Goal: Task Accomplishment & Management: Use online tool/utility

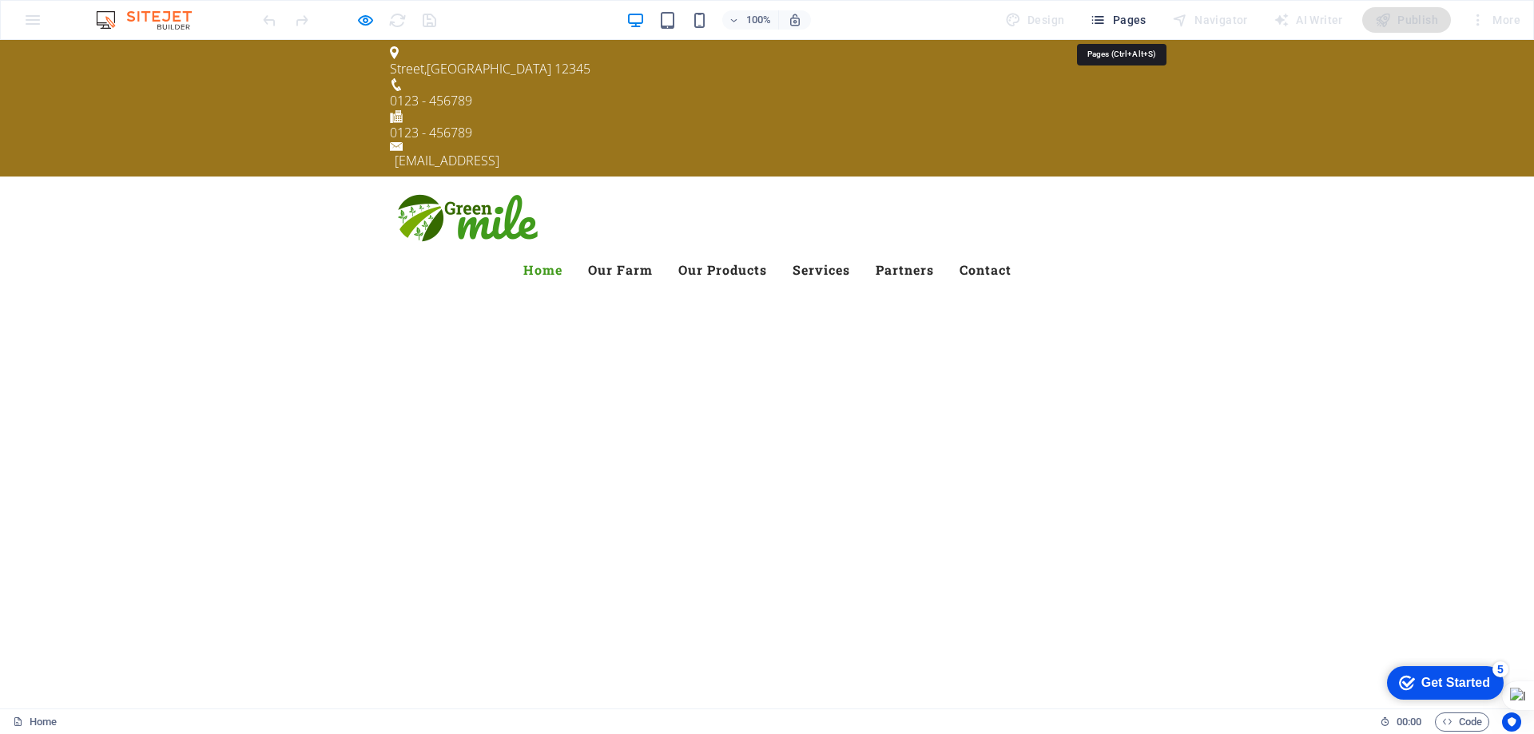
click at [0, 0] on span "Pages" at bounding box center [0, 0] width 0 height 0
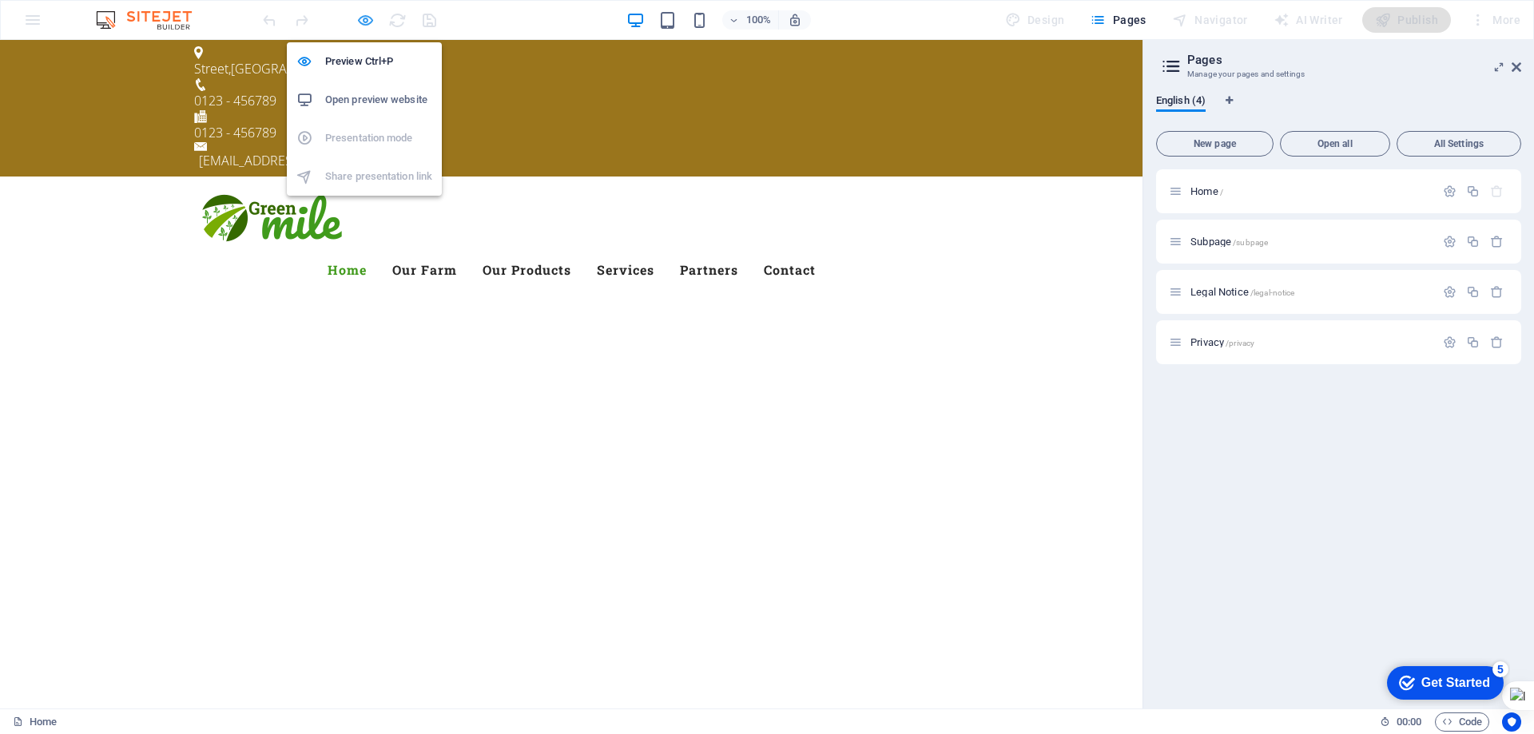
click at [0, 0] on icon "button" at bounding box center [0, 0] width 0 height 0
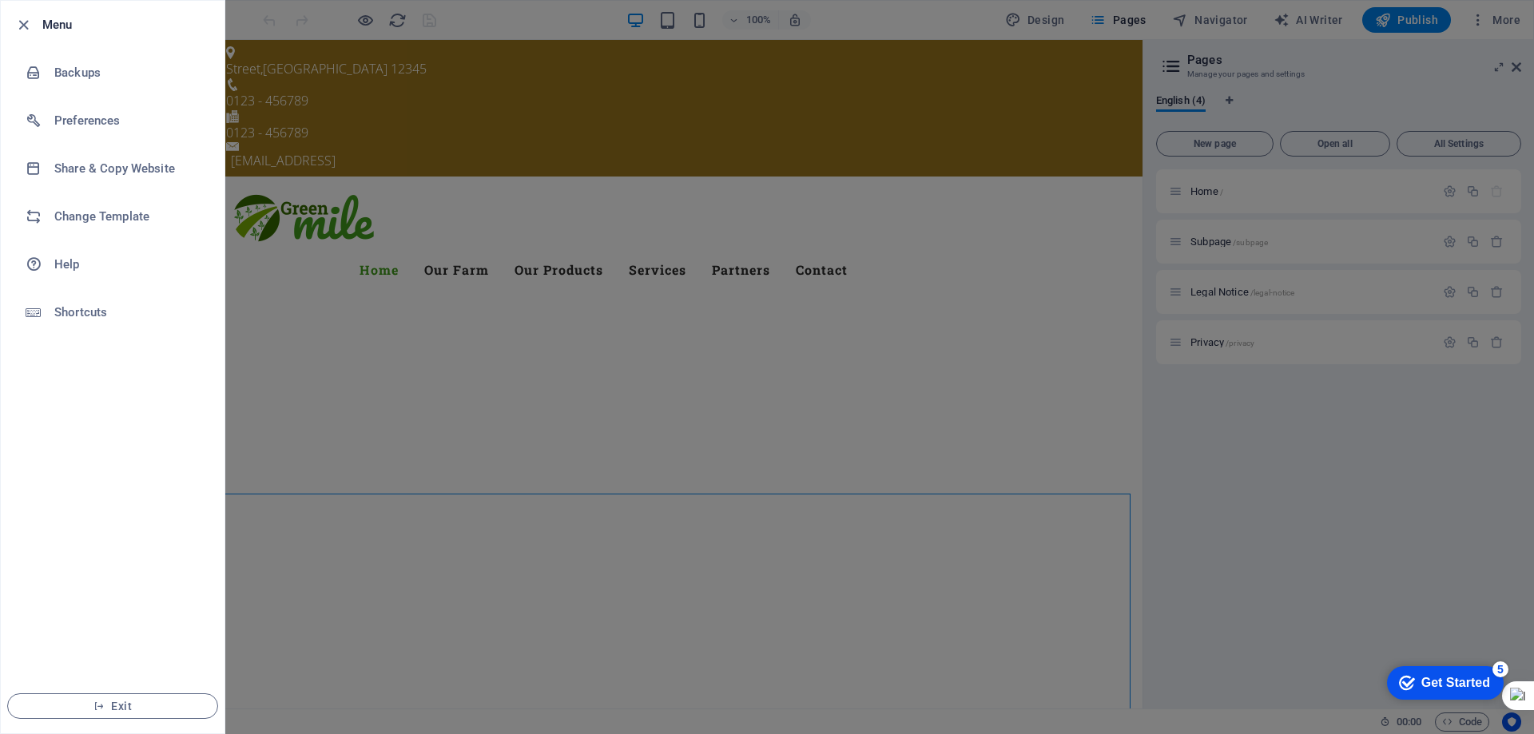
click at [0, 0] on h6 "Menu" at bounding box center [0, 0] width 0 height 0
click at [0, 0] on div at bounding box center [0, 0] width 0 height 0
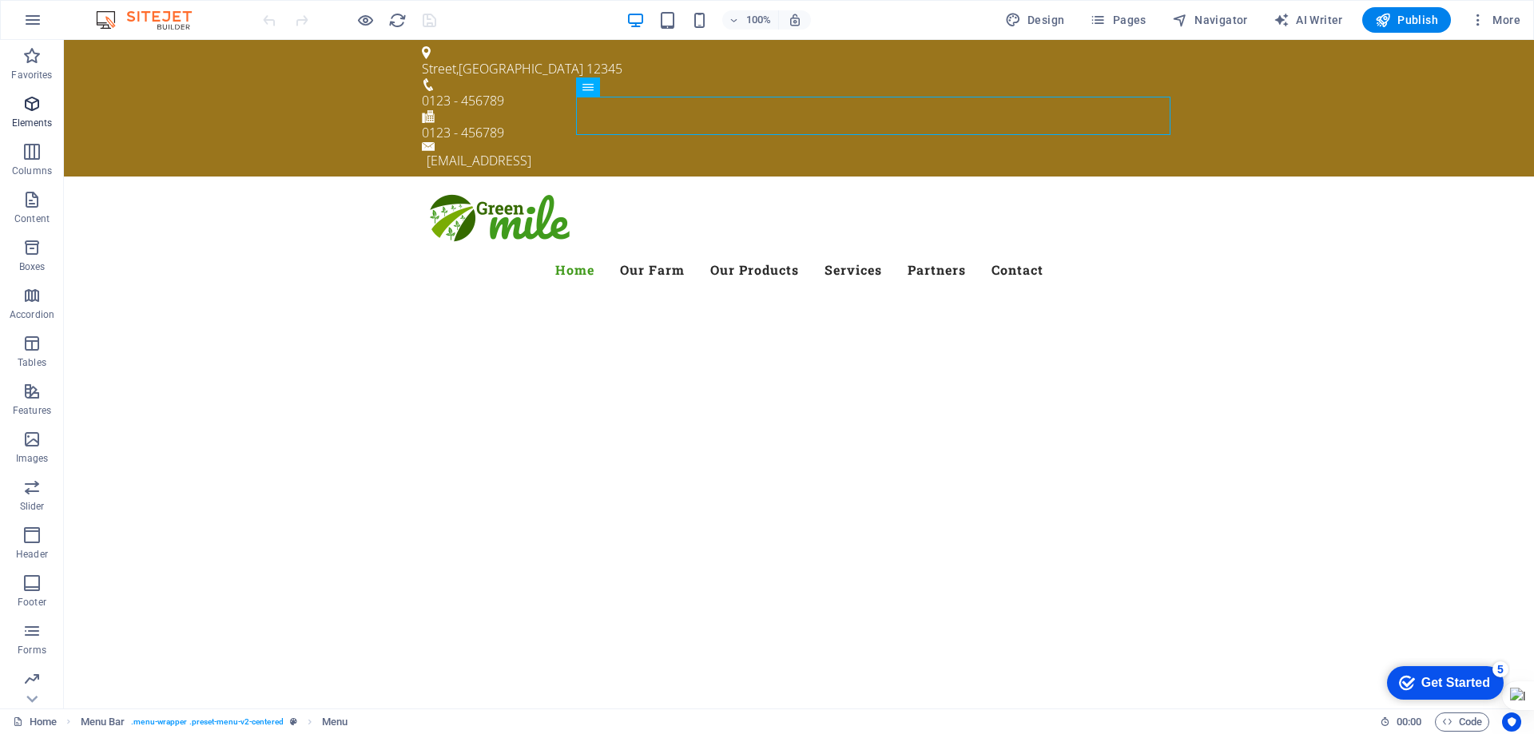
click at [33, 110] on icon "button" at bounding box center [31, 103] width 19 height 19
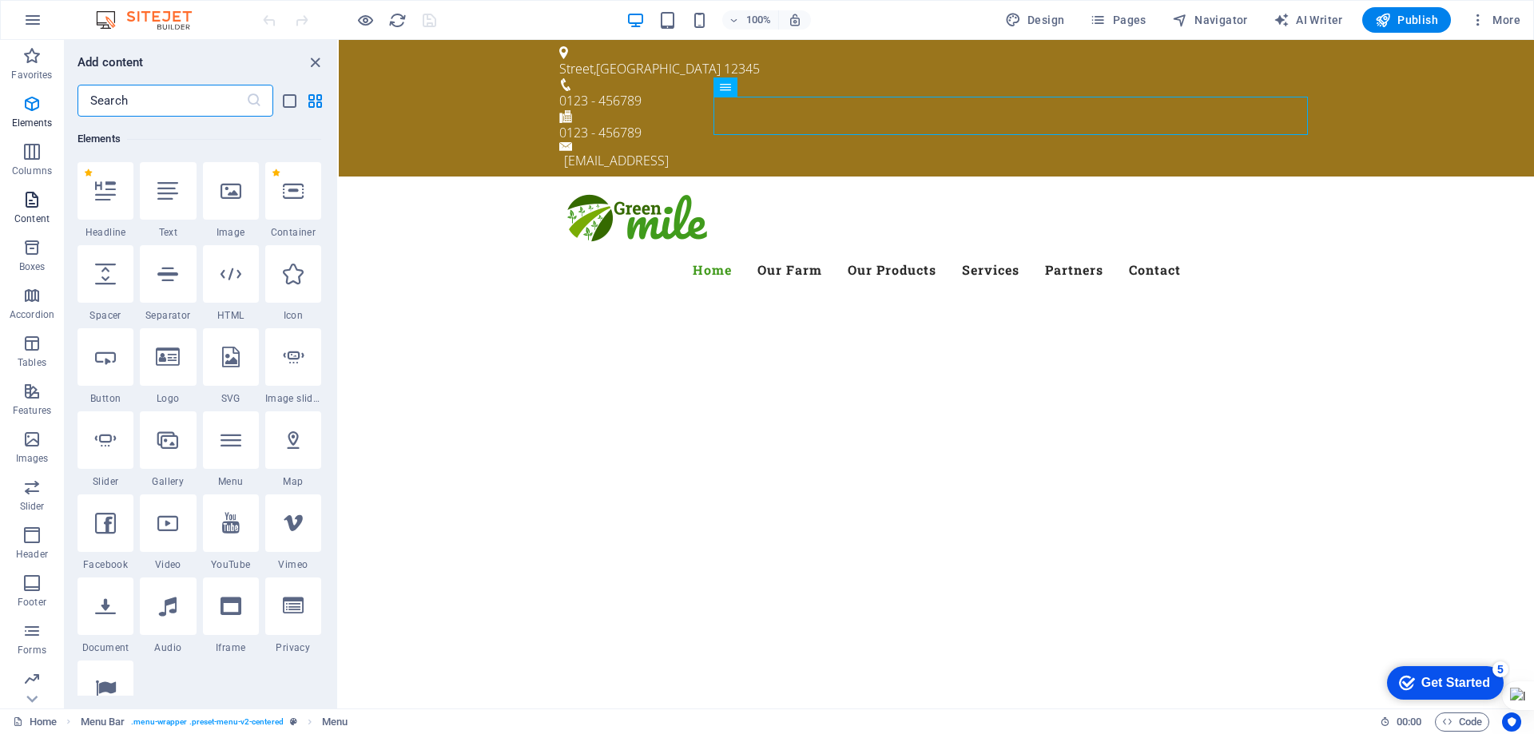
scroll to position [170, 0]
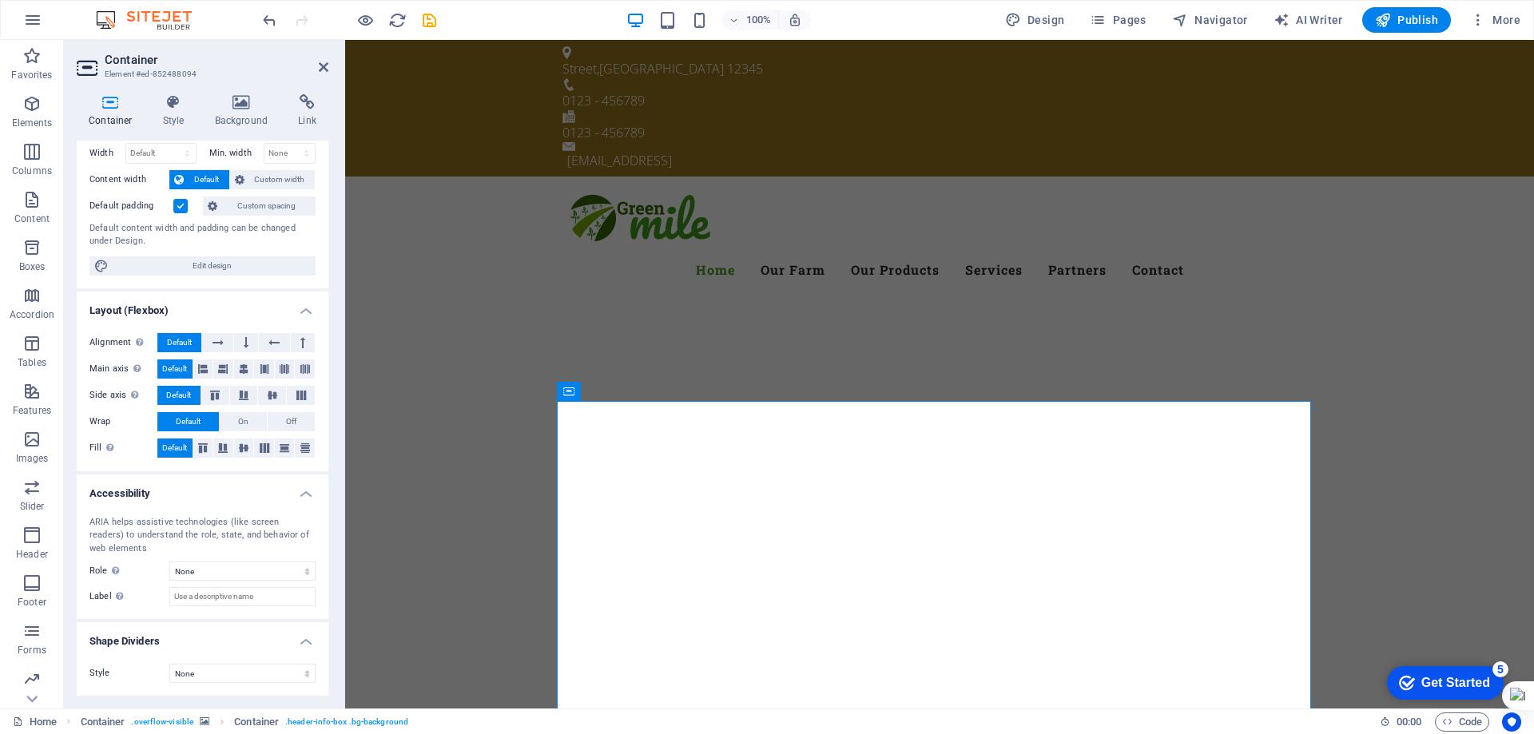
scroll to position [0, 0]
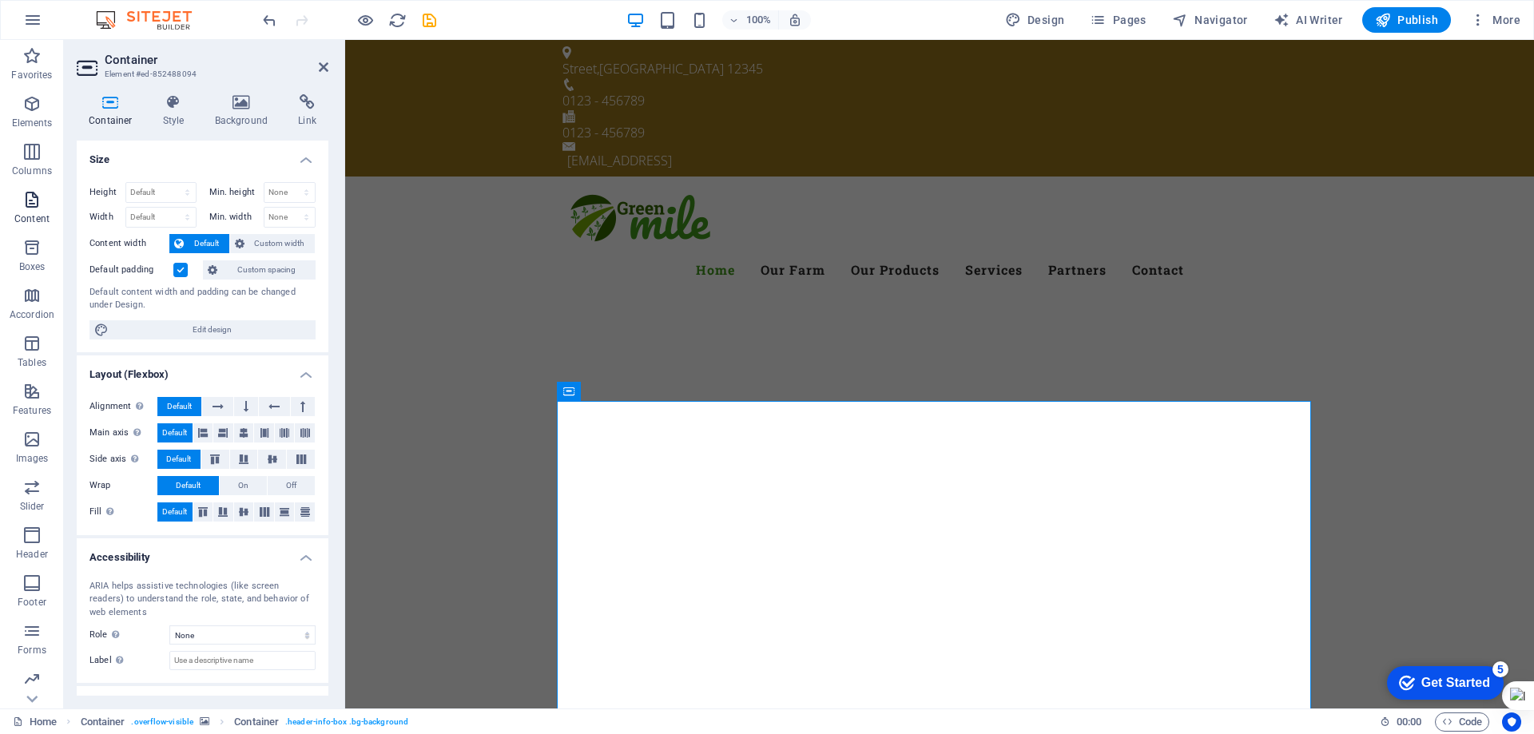
click at [30, 201] on icon "button" at bounding box center [31, 199] width 19 height 19
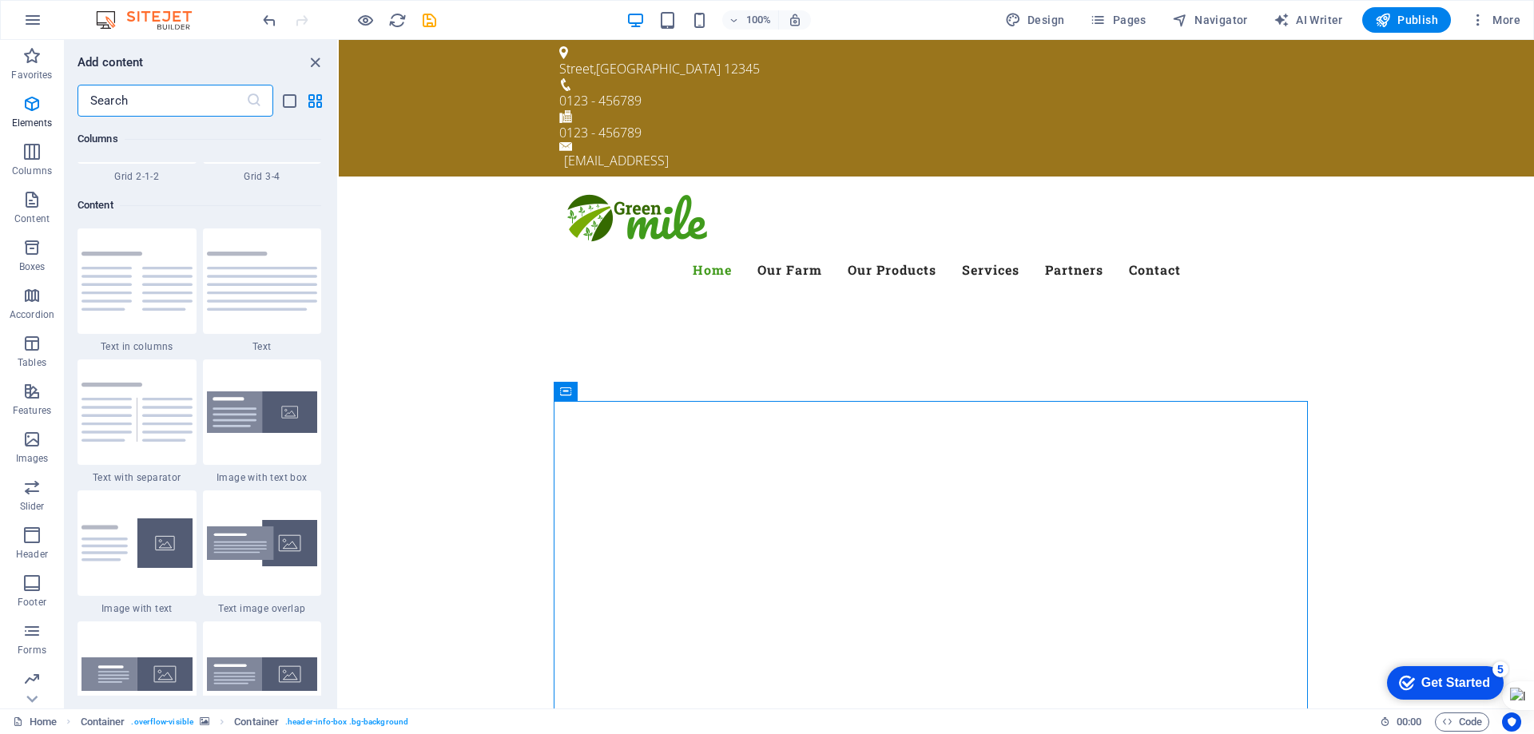
scroll to position [2796, 0]
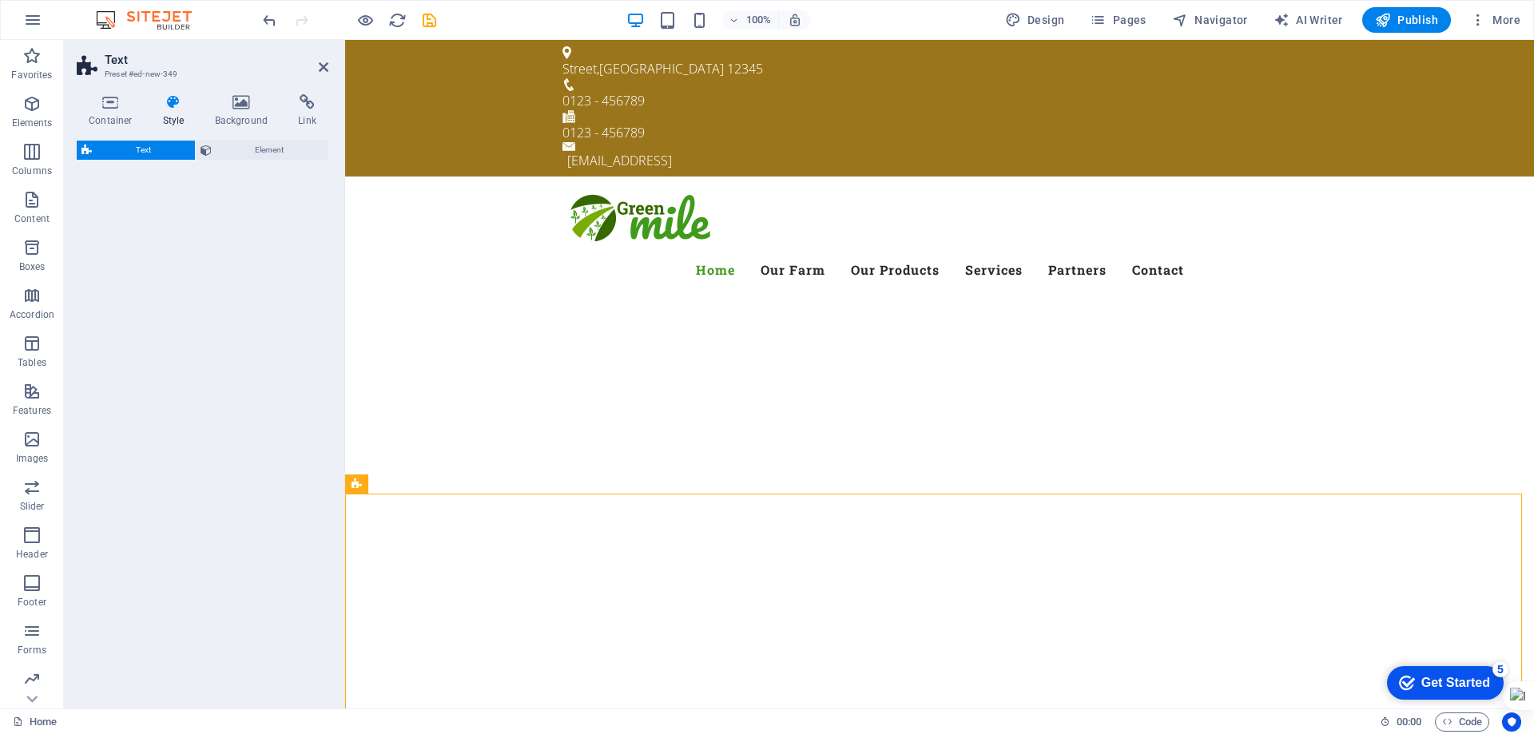
select select "rem"
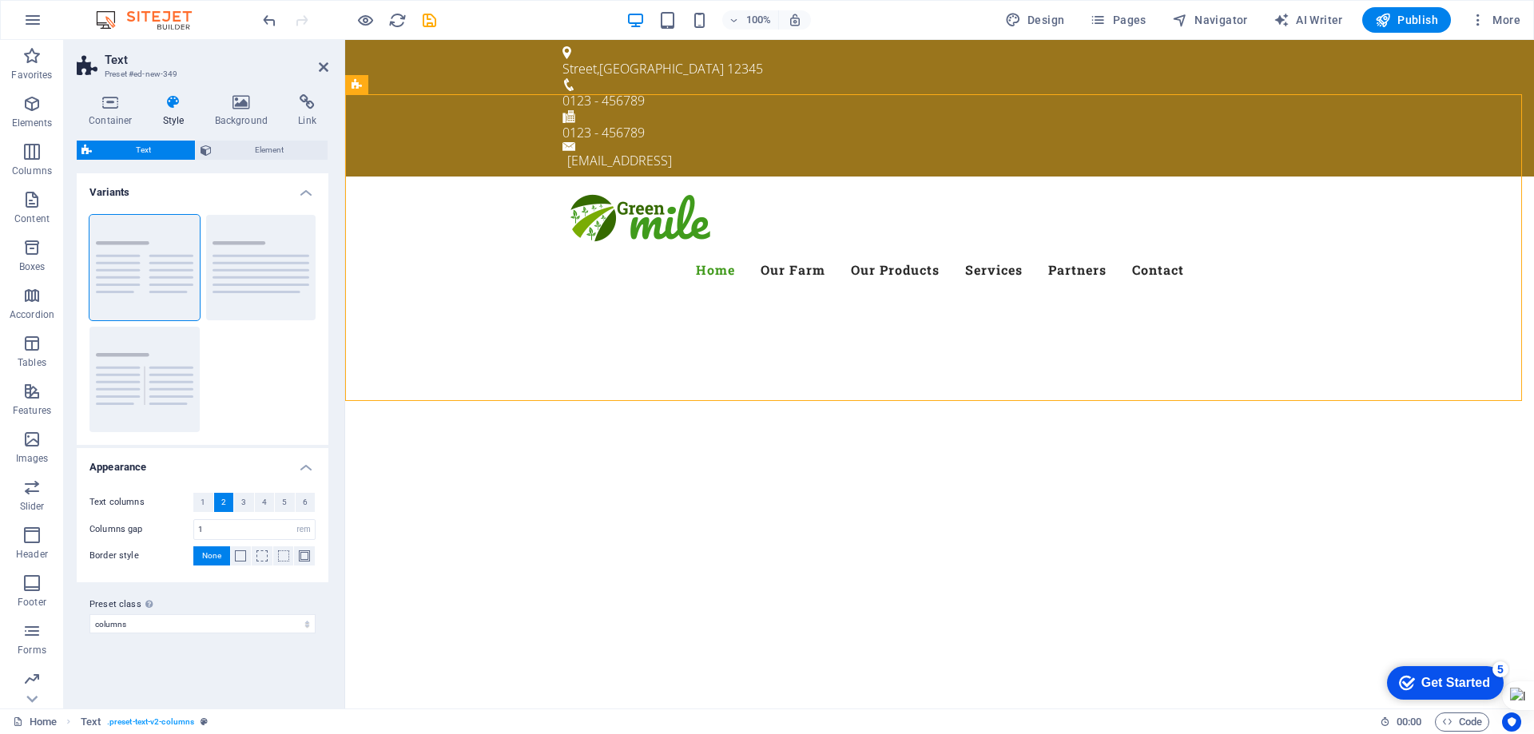
scroll to position [400, 0]
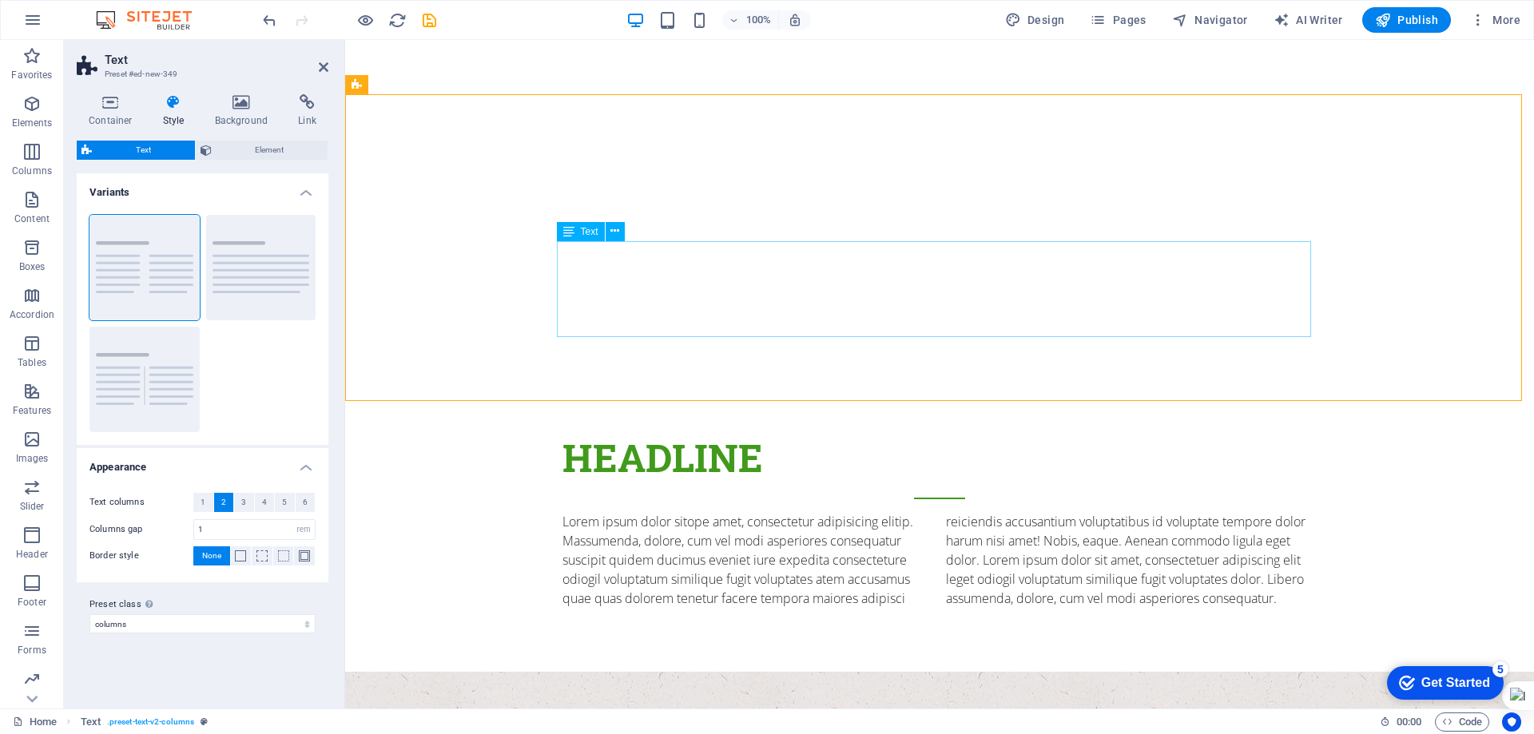
click at [670, 512] on div "Lorem ipsum dolor sitope amet, consectetur adipisicing elitip. Massumenda, dolo…" at bounding box center [940, 560] width 754 height 96
click at [661, 429] on div "Headline" at bounding box center [940, 464] width 754 height 70
click at [659, 512] on div "Lorem ipsum dolor sitope amet, consectetur adipisicing elitip. Massumenda, dolo…" at bounding box center [940, 560] width 754 height 96
click at [27, 113] on span "Elements" at bounding box center [32, 113] width 64 height 38
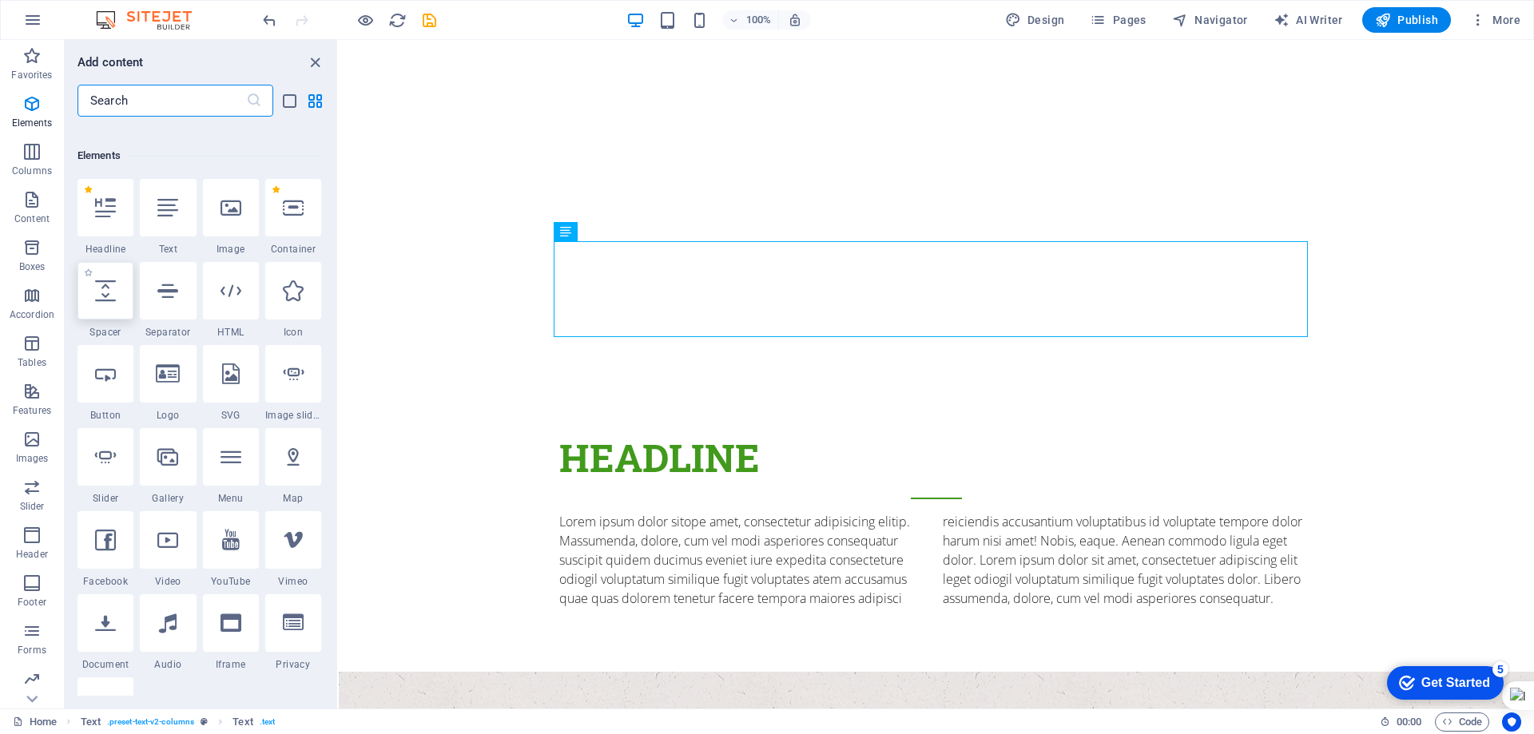
scroll to position [170, 0]
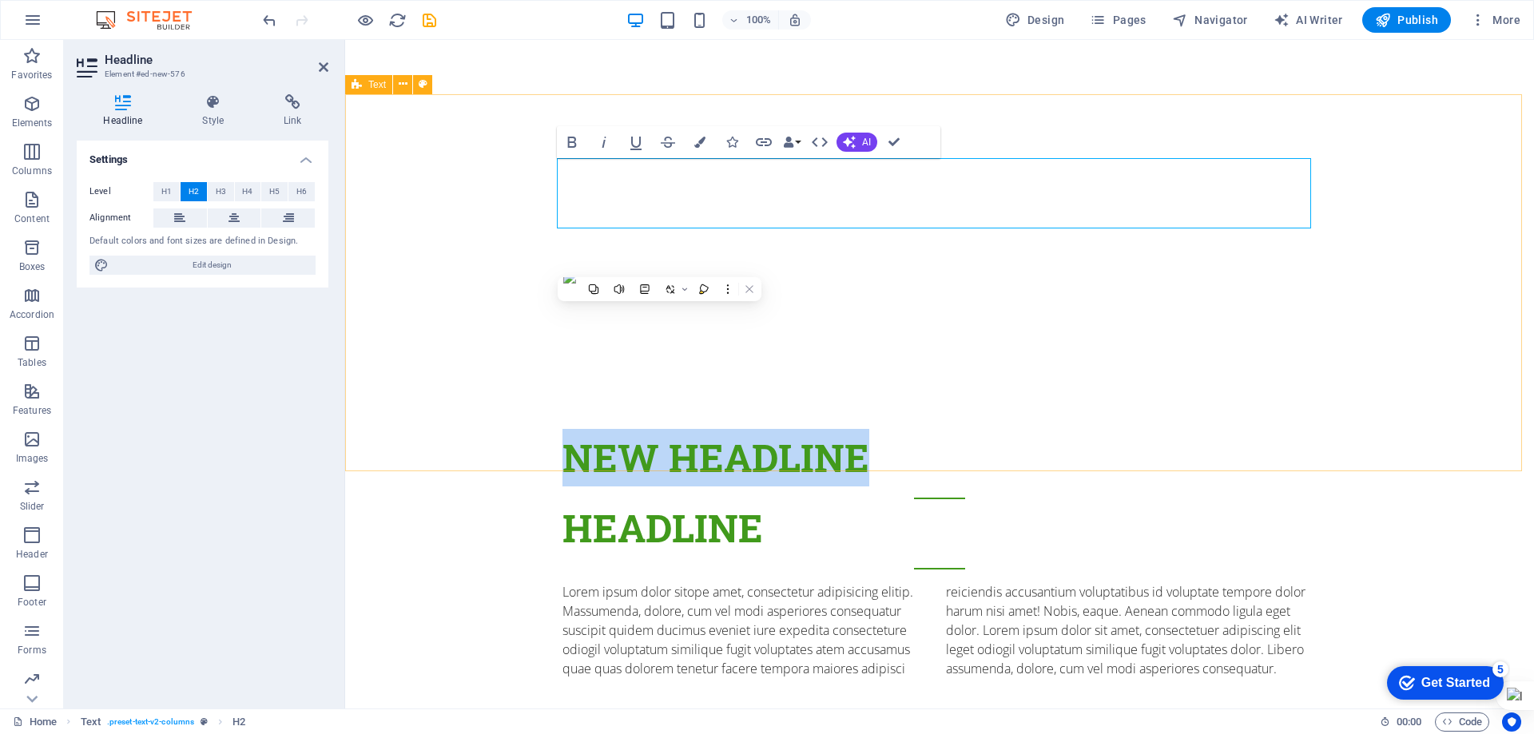
click at [458, 399] on div "New headline Headline Lorem ipsum dolor sitope amet, consectetur adipisicing el…" at bounding box center [939, 553] width 1189 height 377
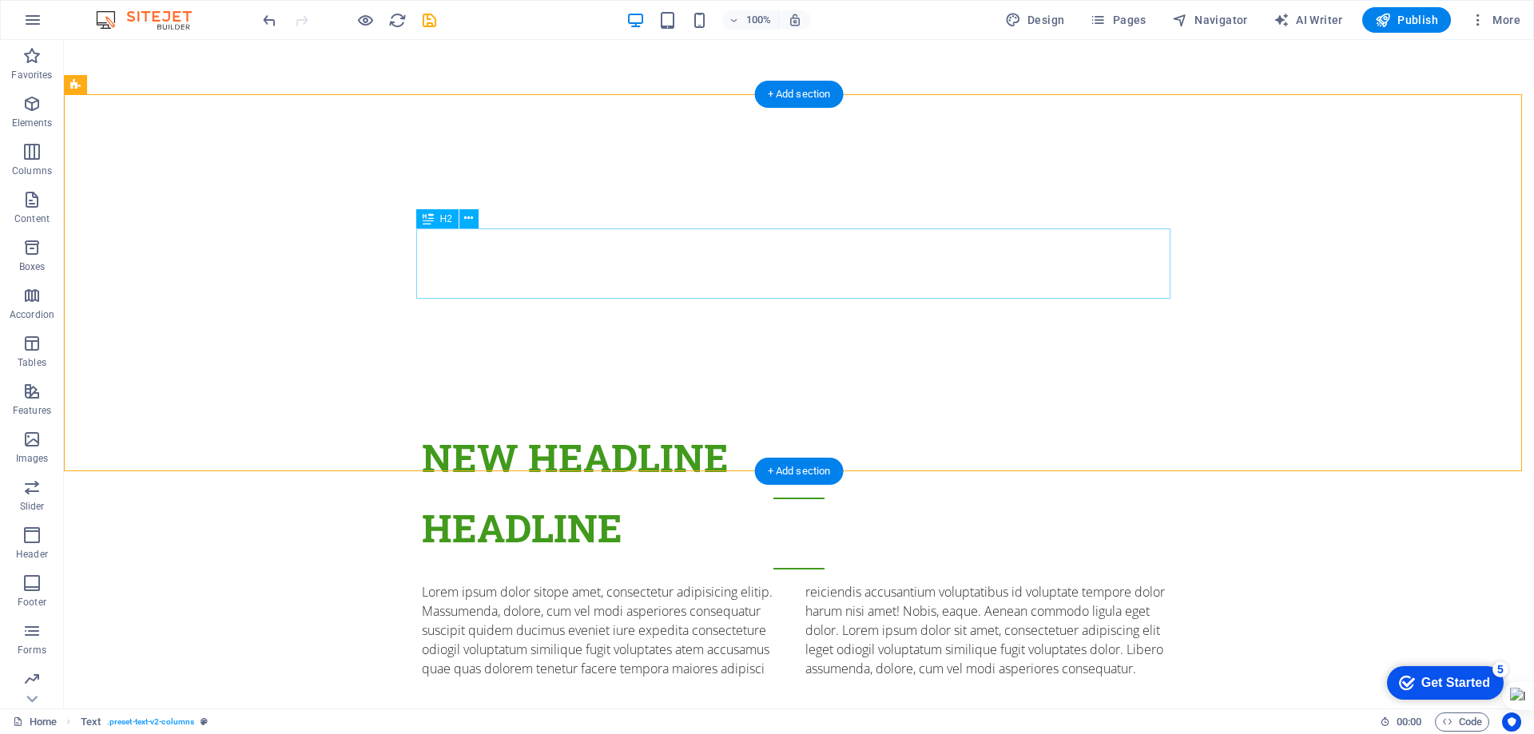
click at [480, 499] on div "Headline" at bounding box center [799, 534] width 754 height 70
click at [469, 583] on div "Lorem ipsum dolor sitope amet, consectetur adipisicing elitip. Massumenda, dolo…" at bounding box center [799, 631] width 754 height 96
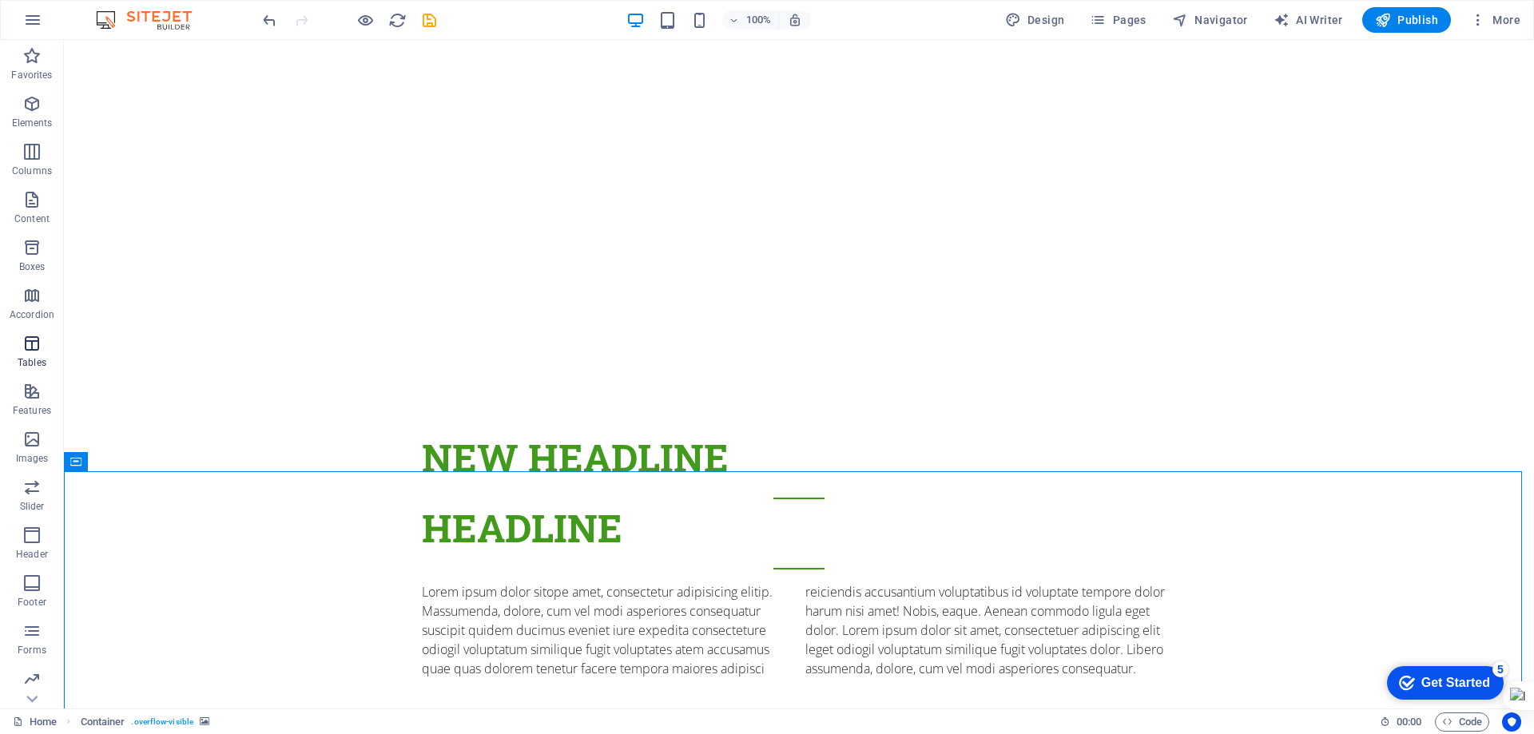
click at [32, 348] on icon "button" at bounding box center [31, 343] width 19 height 19
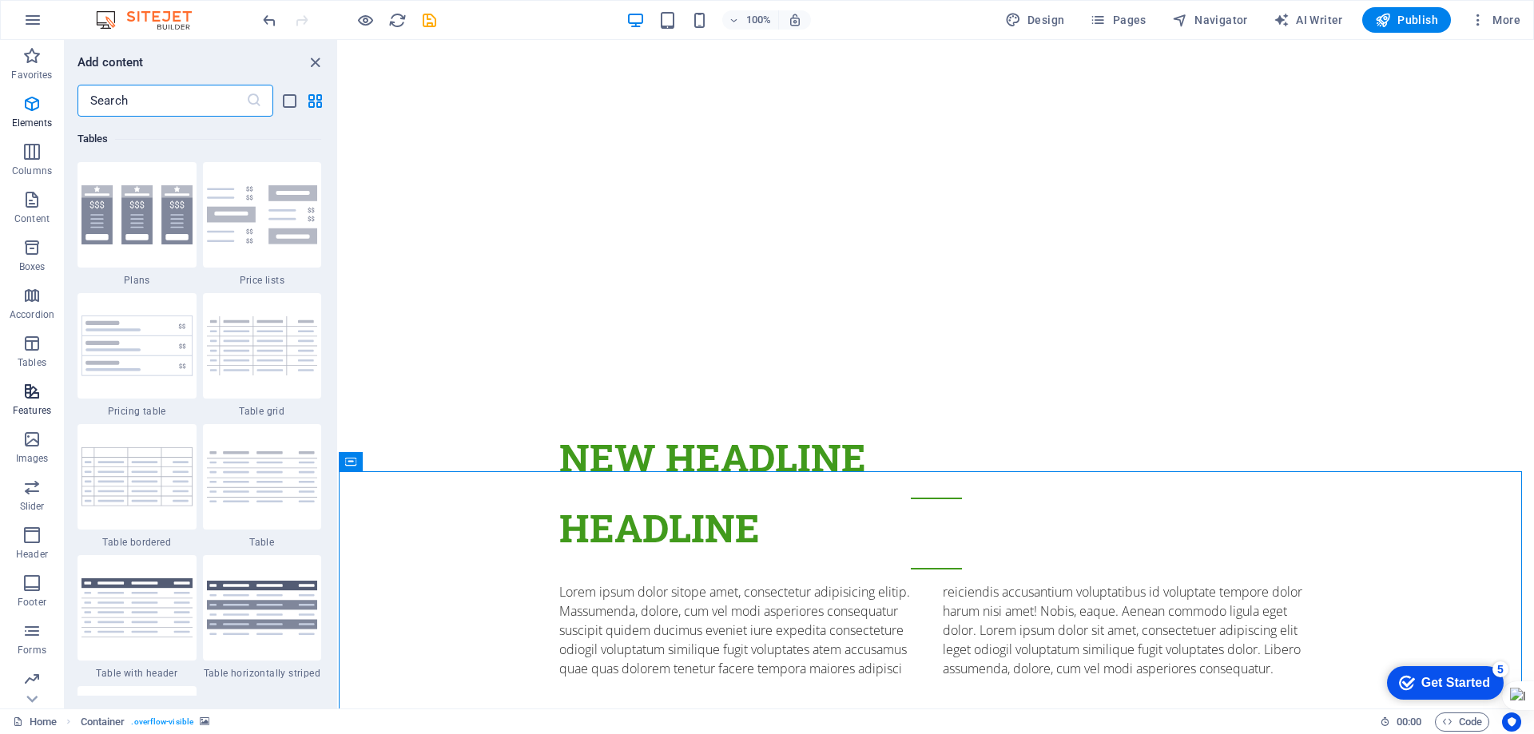
click at [34, 397] on icon "button" at bounding box center [31, 391] width 19 height 19
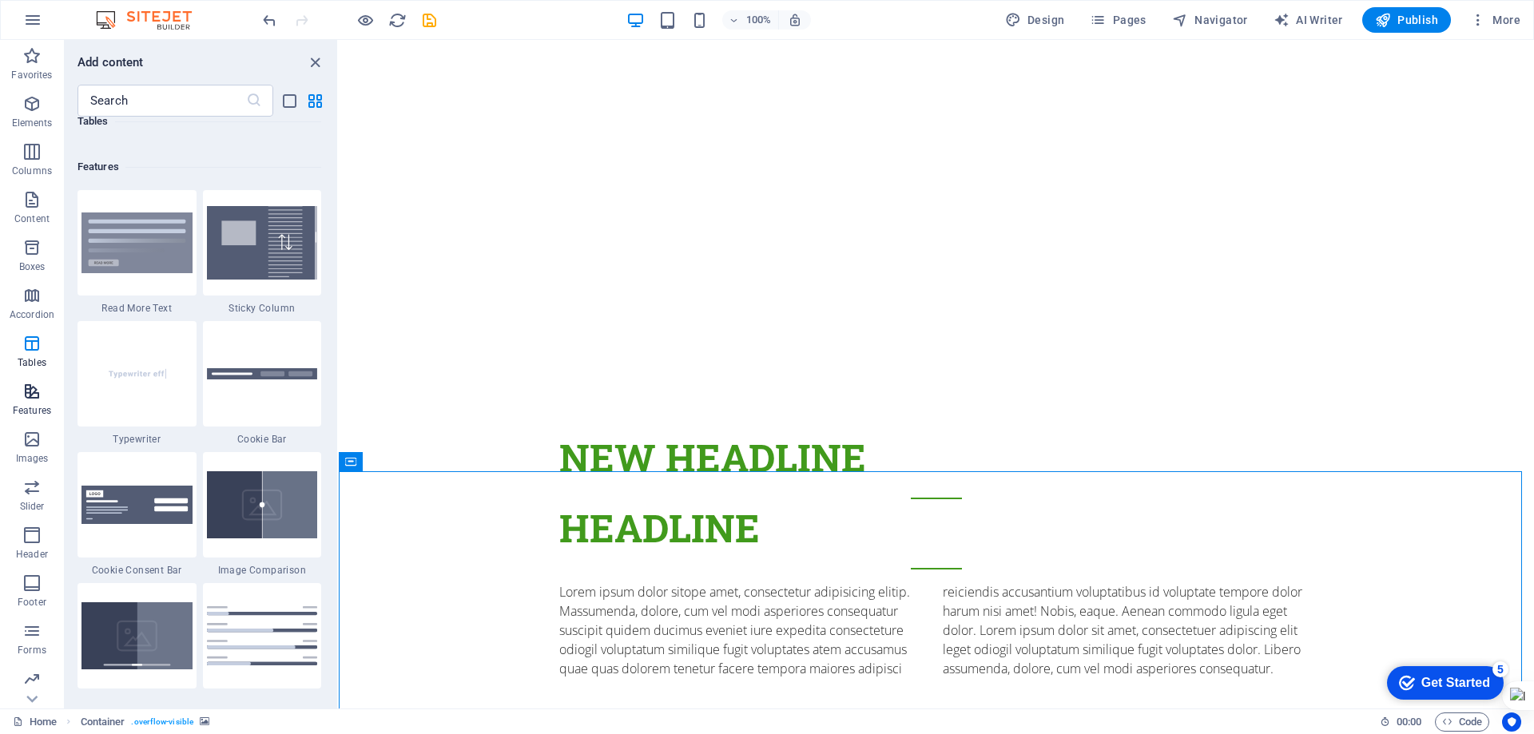
scroll to position [6229, 0]
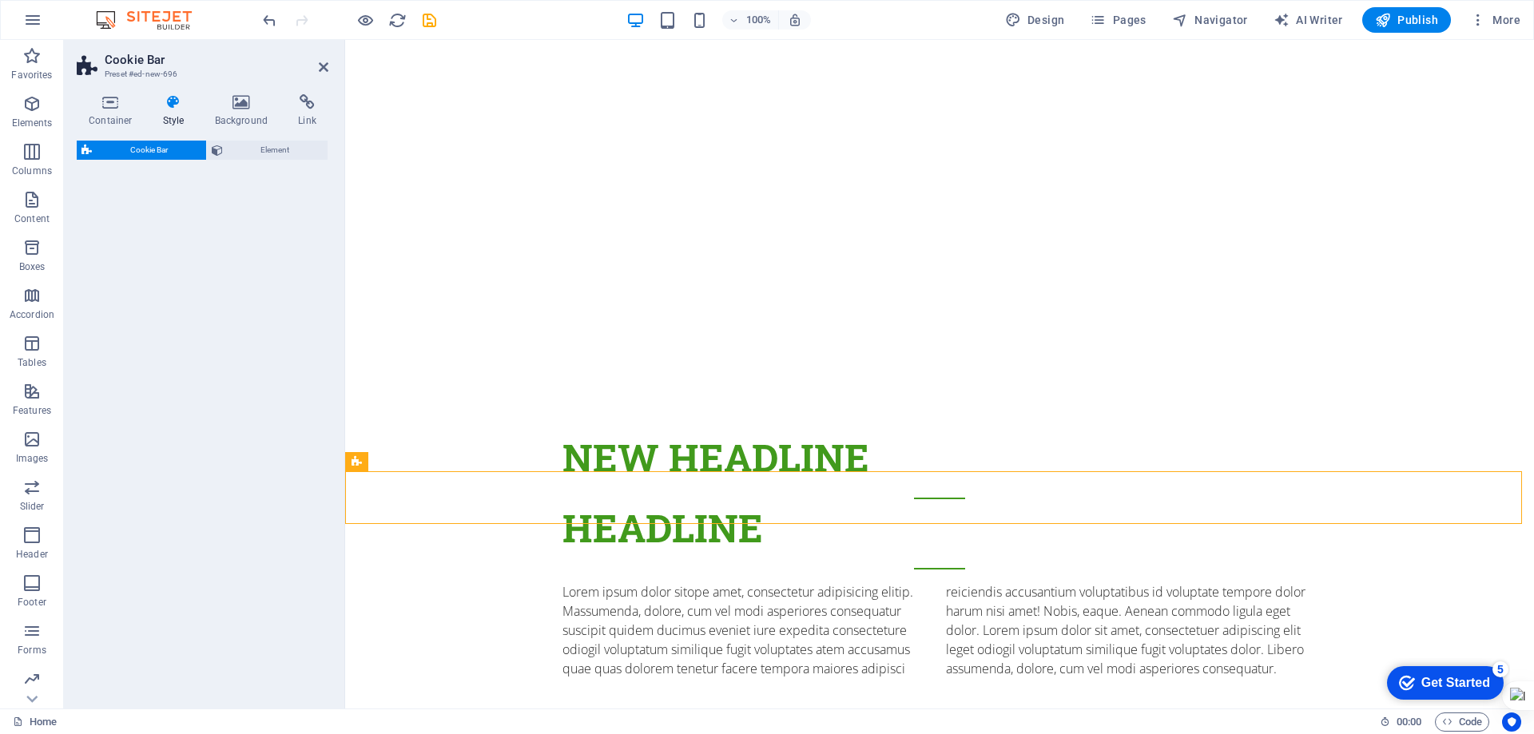
select select "px"
select select "rem"
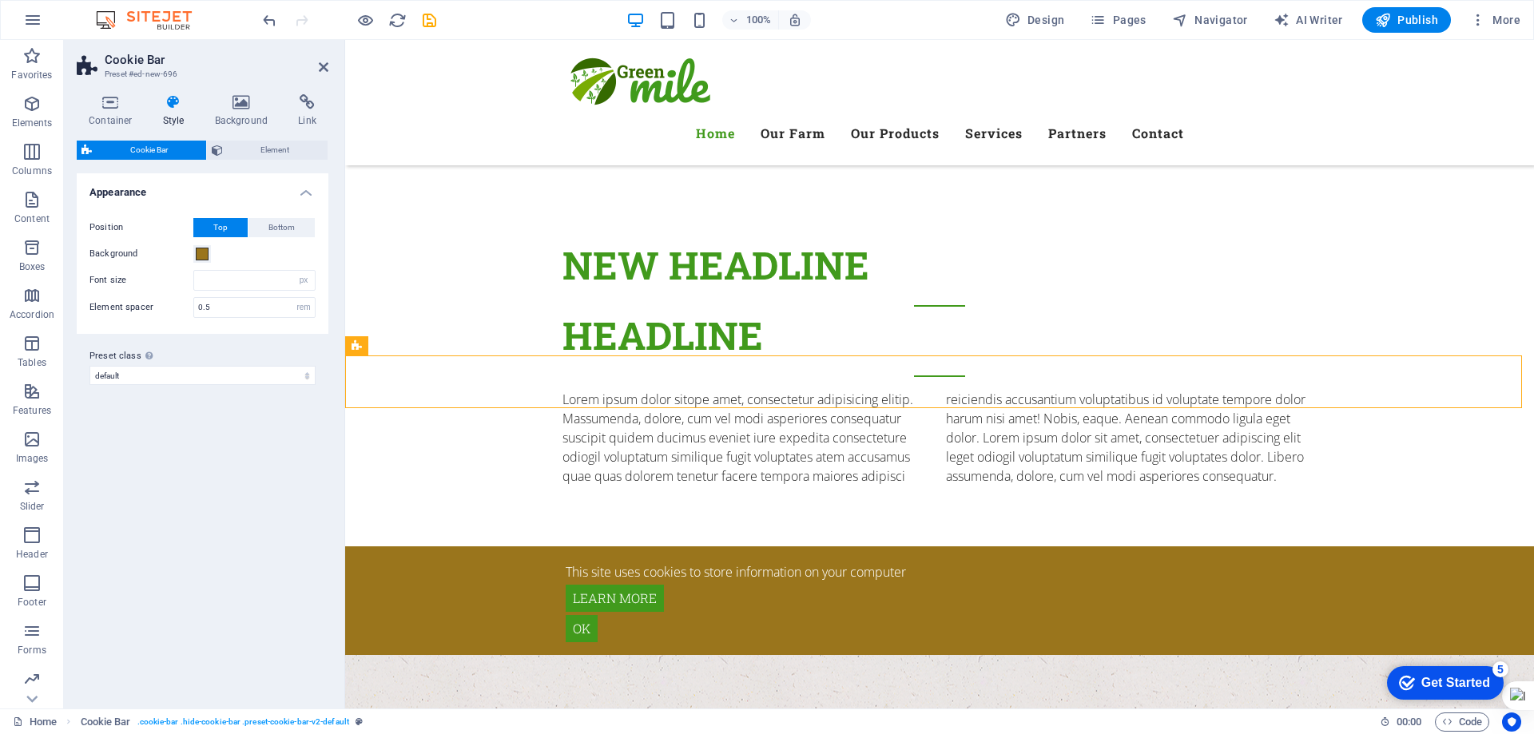
scroll to position [559, 0]
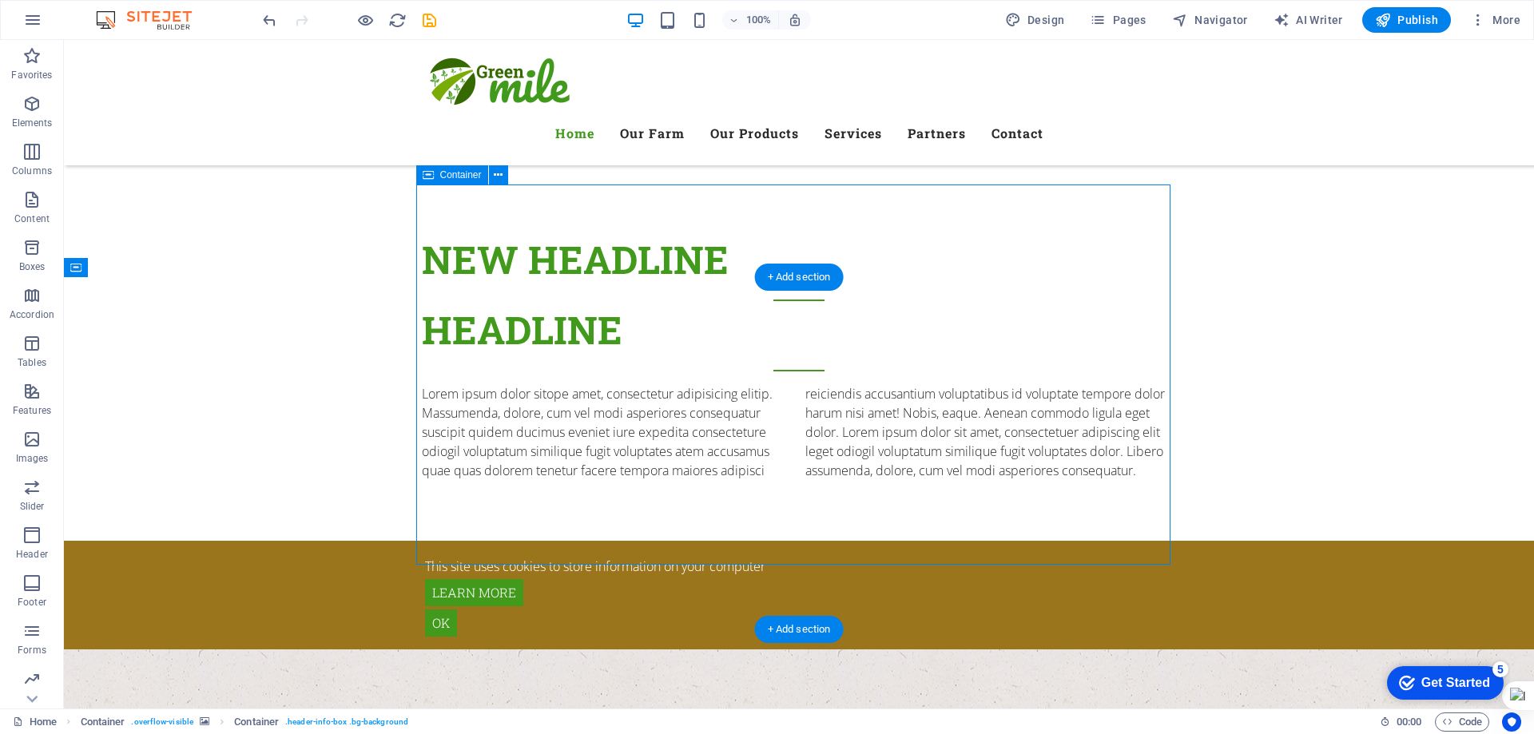
drag, startPoint x: 845, startPoint y: 255, endPoint x: 769, endPoint y: 257, distance: 75.9
drag, startPoint x: 492, startPoint y: 214, endPoint x: 497, endPoint y: 146, distance: 68.1
drag, startPoint x: 525, startPoint y: 214, endPoint x: 472, endPoint y: 165, distance: 71.8
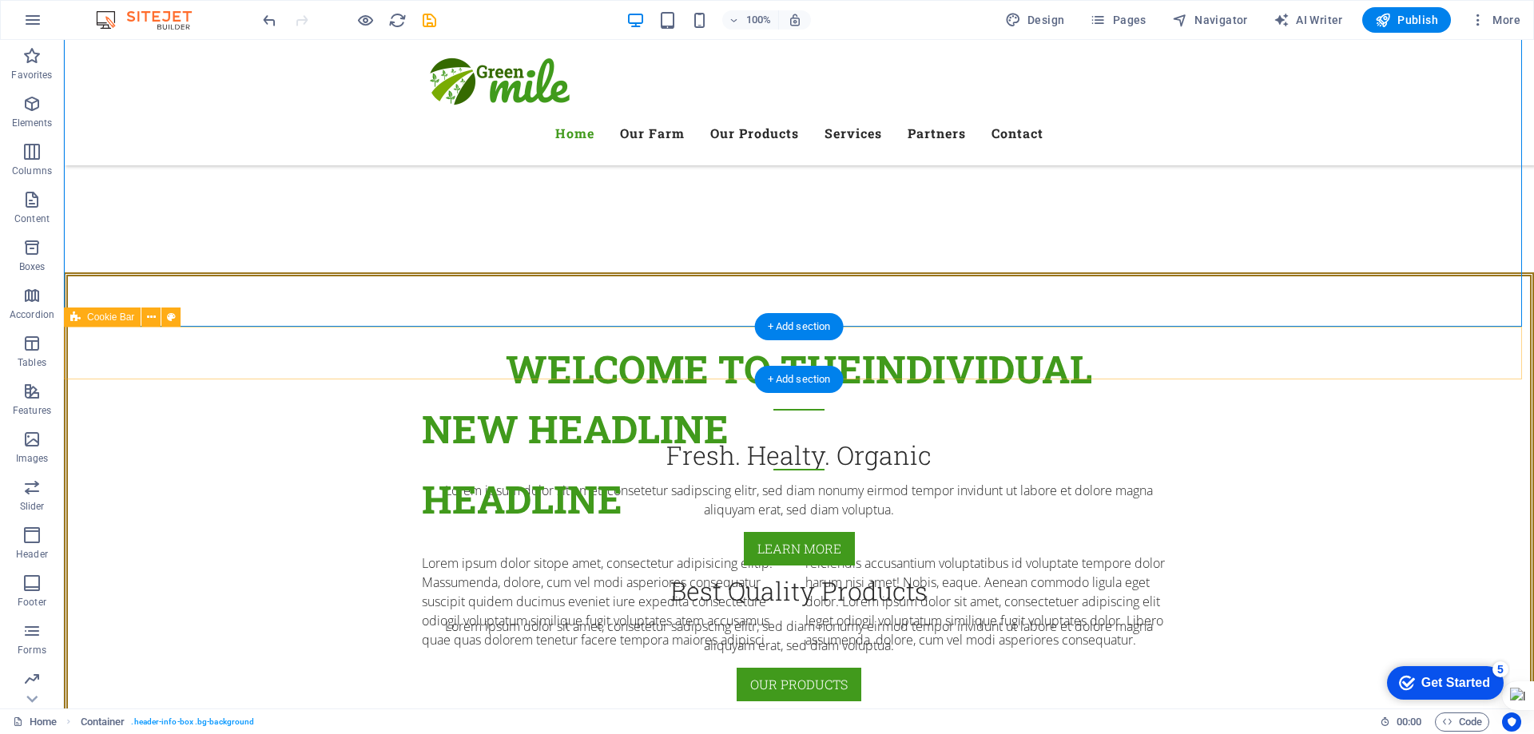
scroll to position [160, 0]
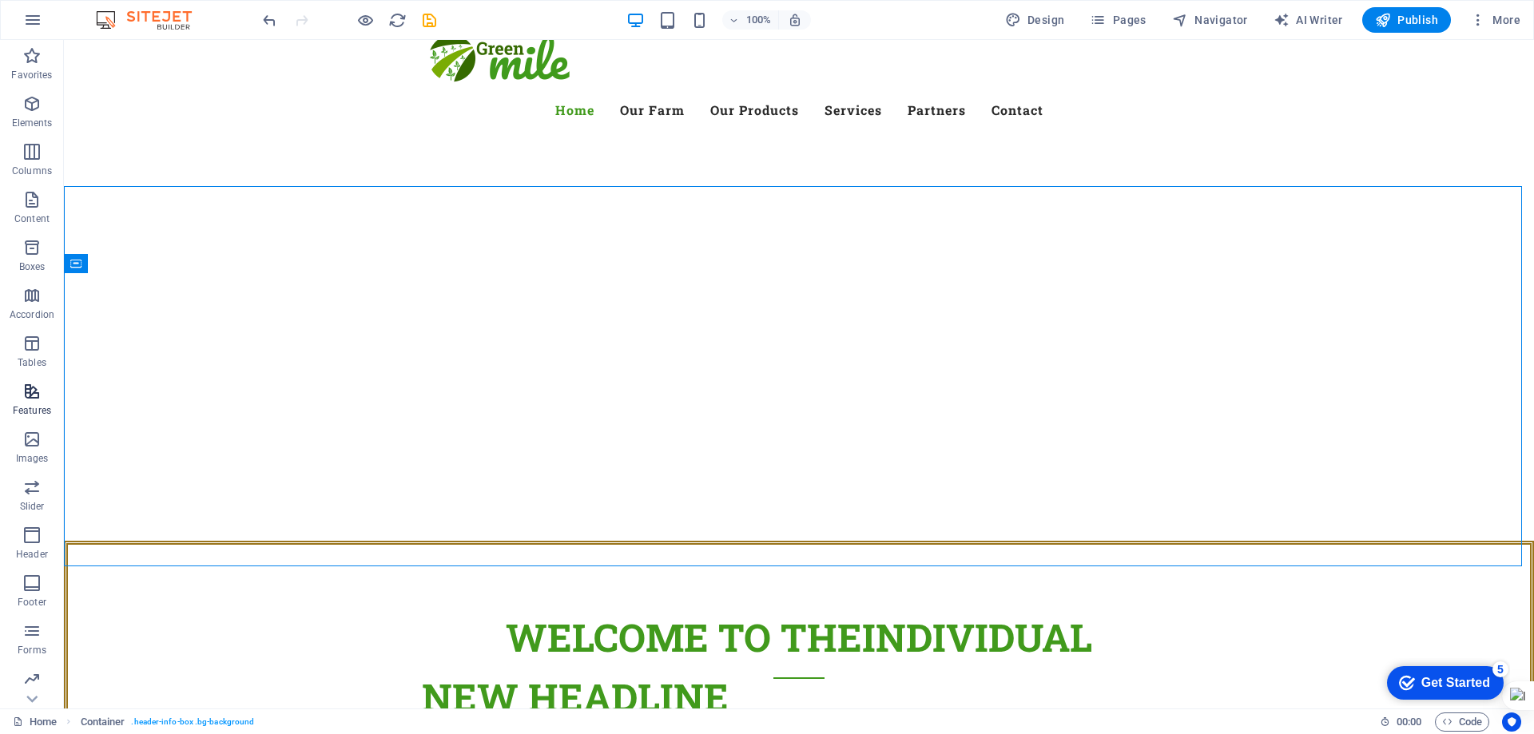
click at [26, 400] on icon "button" at bounding box center [31, 391] width 19 height 19
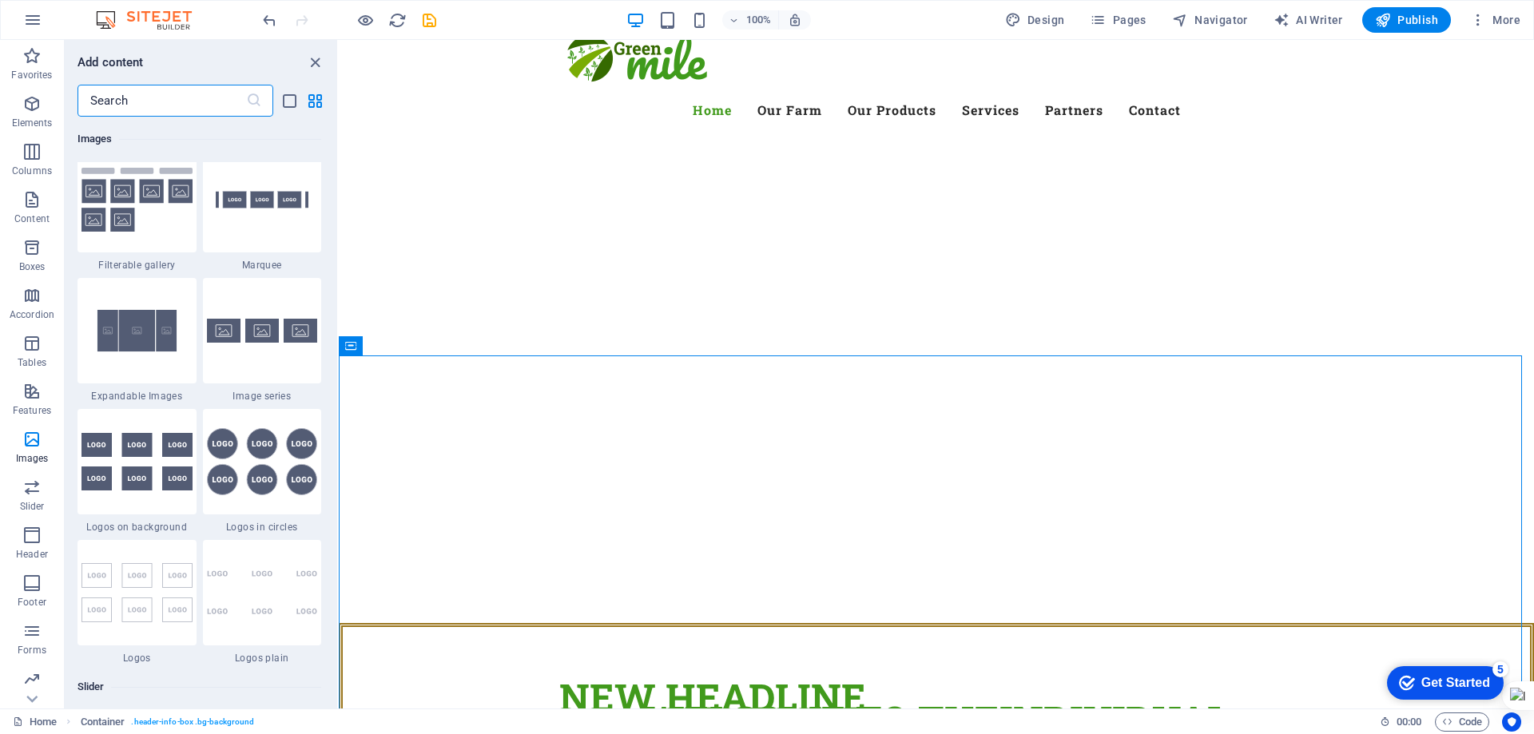
scroll to position [8626, 0]
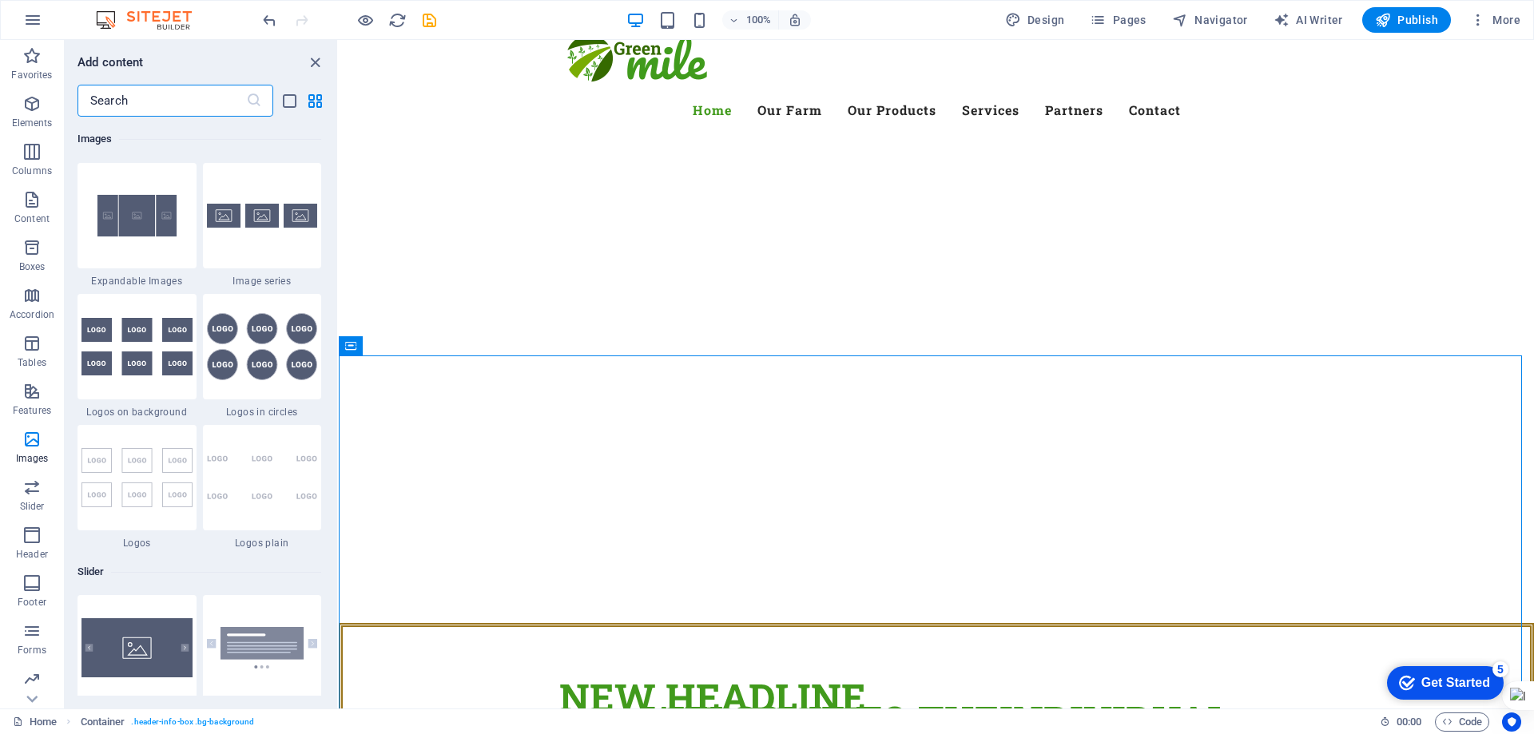
click at [247, 364] on img at bounding box center [262, 346] width 111 height 67
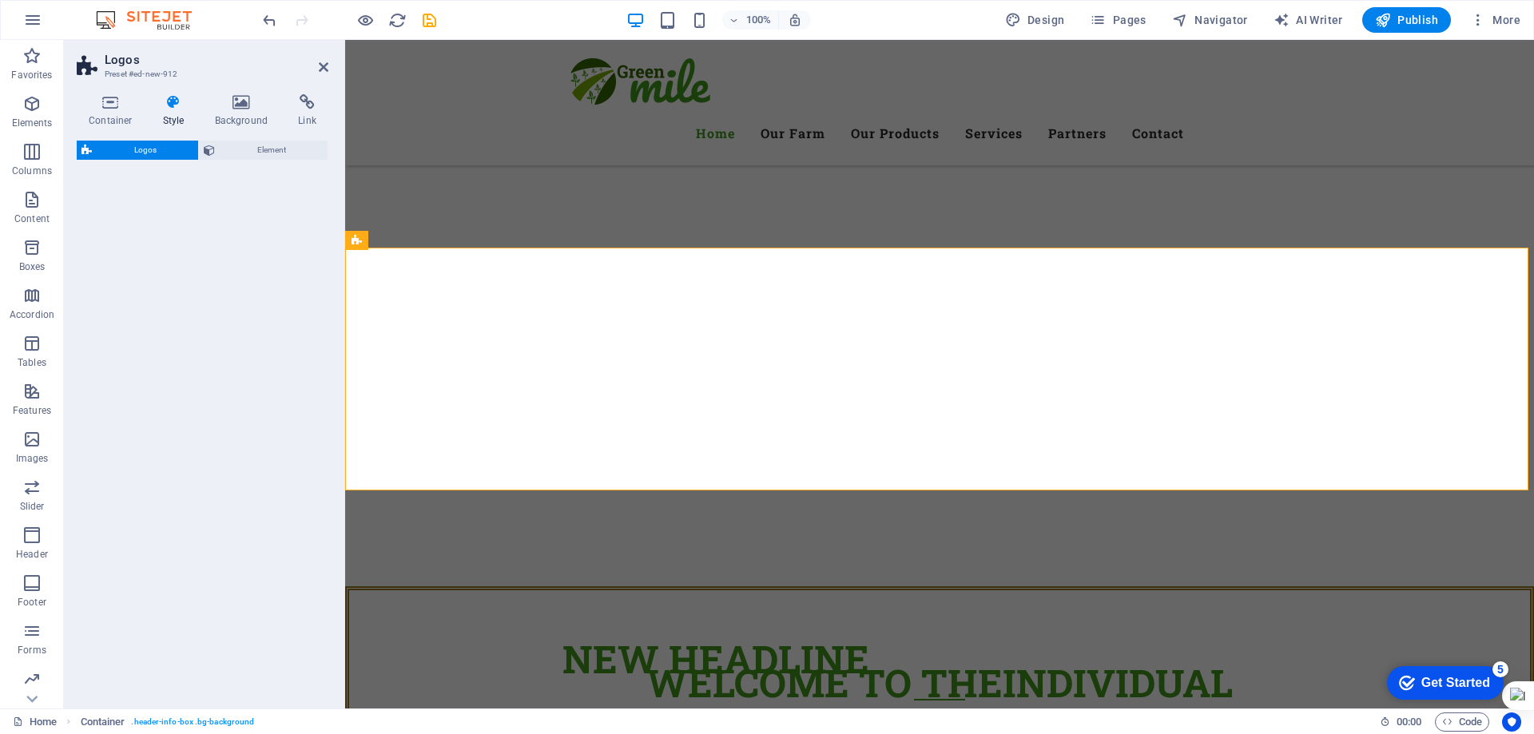
select select "rem"
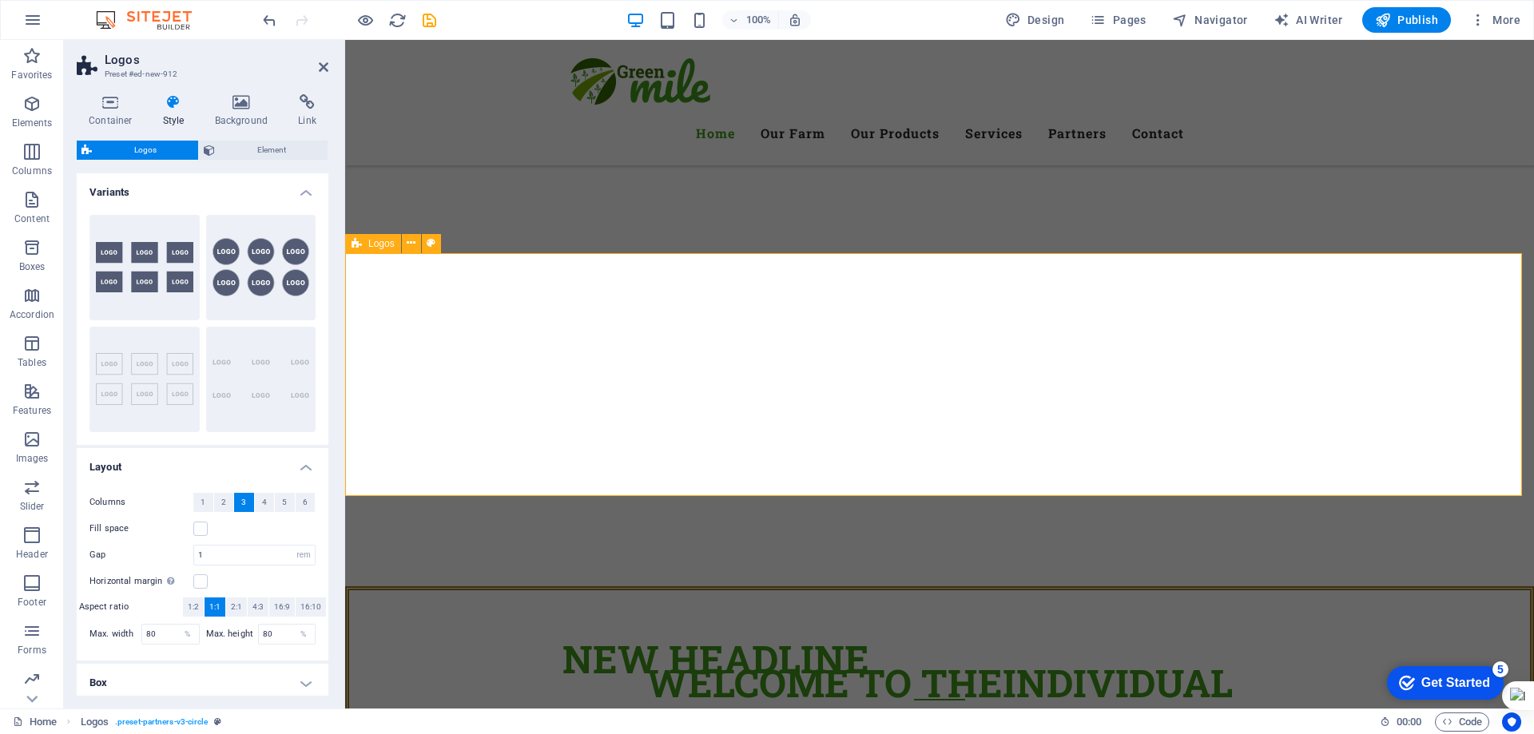
scroll to position [558, 0]
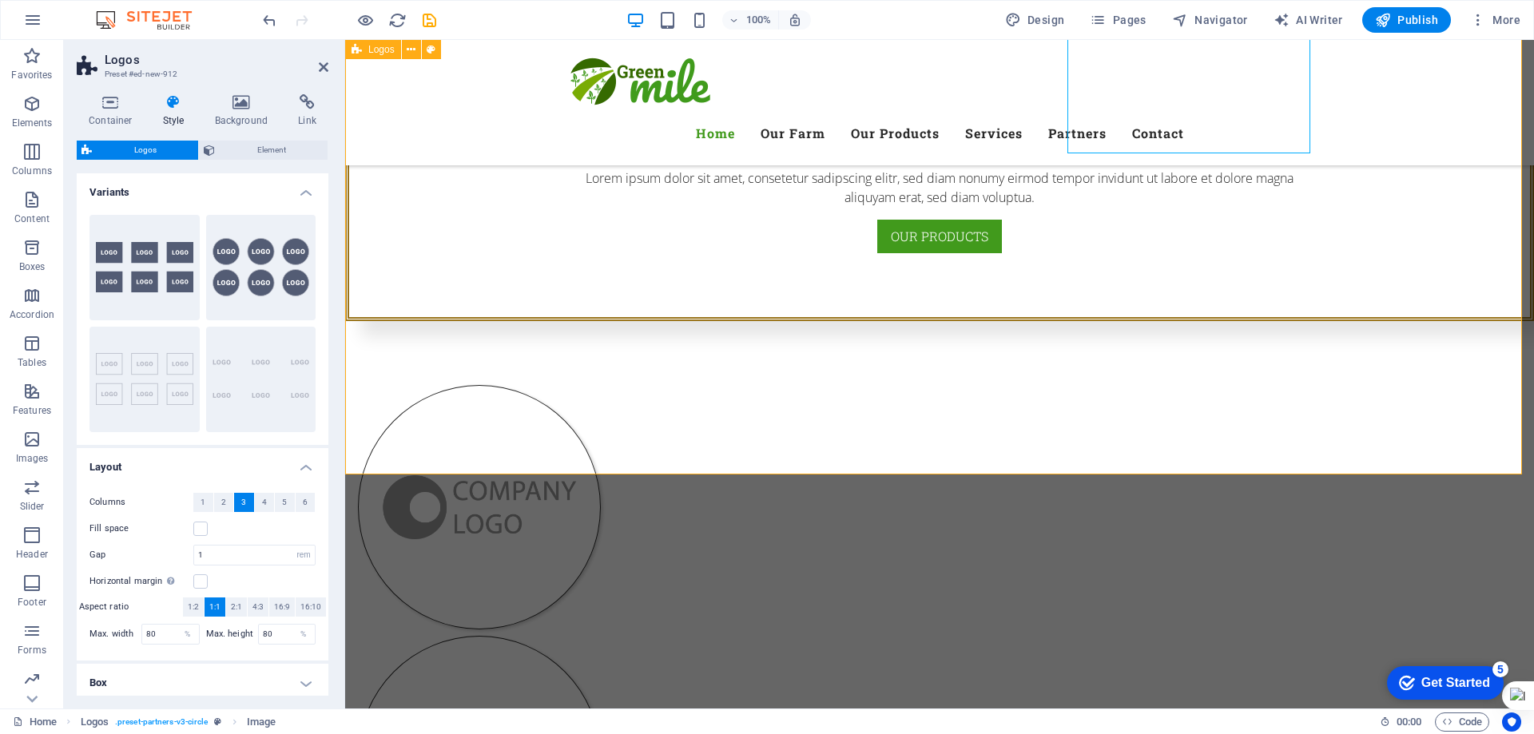
scroll to position [1037, 0]
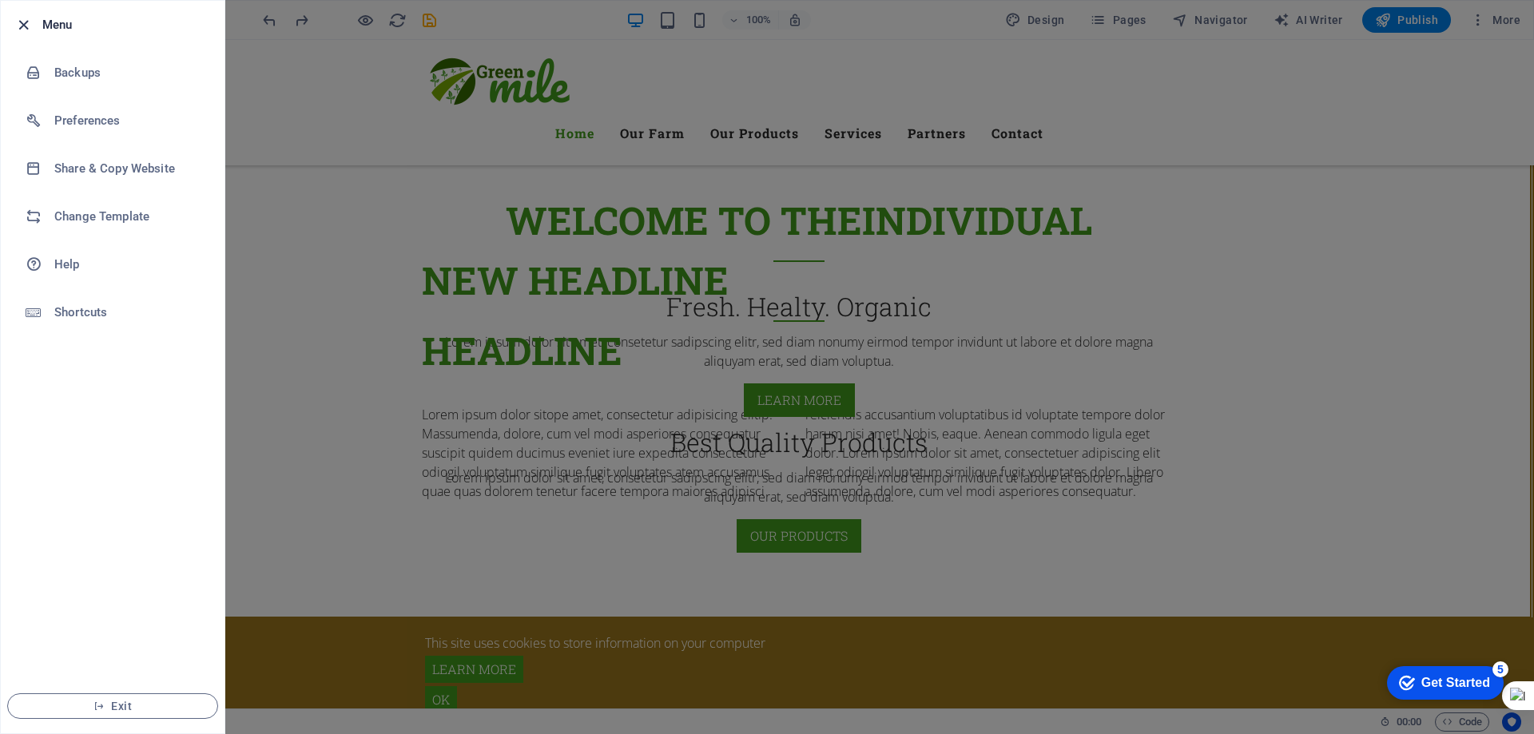
click at [20, 23] on icon "button" at bounding box center [23, 25] width 18 height 18
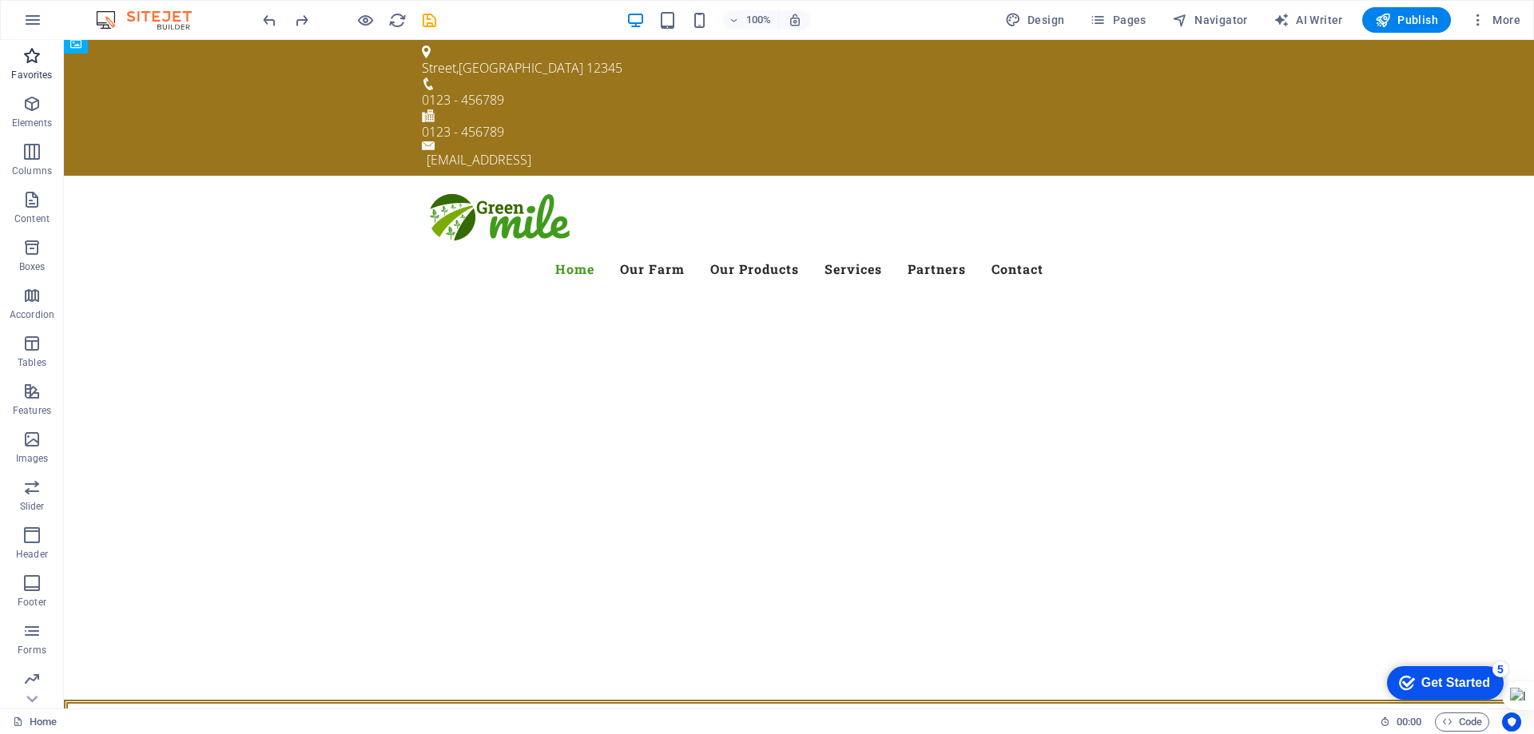
scroll to position [0, 0]
